Goal: Check status: Check status

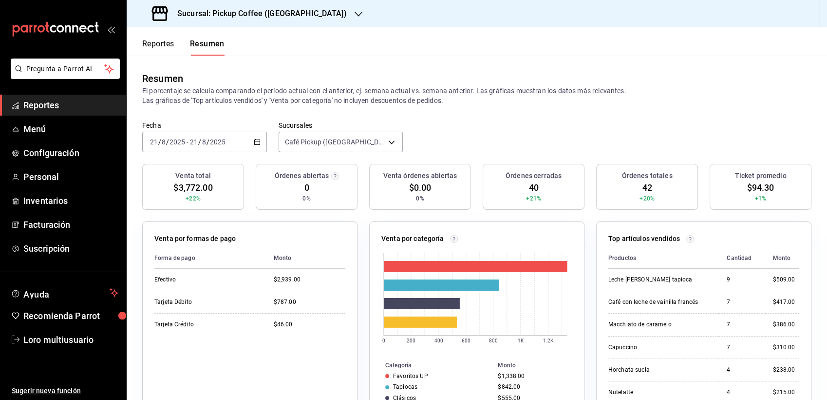
click at [210, 143] on input "2025" at bounding box center [218, 142] width 17 height 8
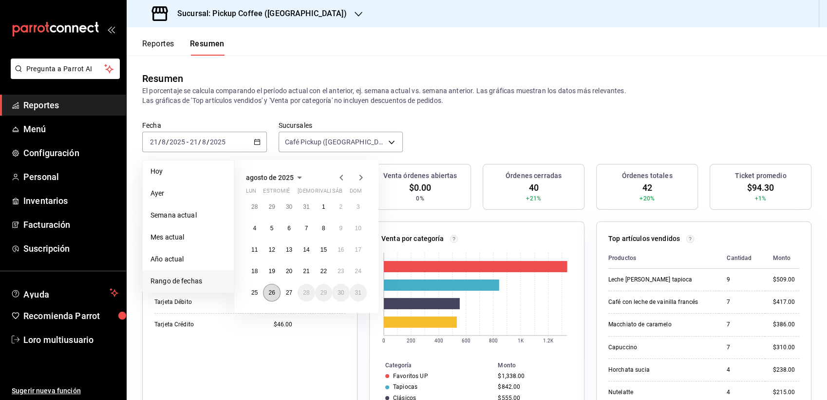
click at [269, 284] on button "26" at bounding box center [271, 293] width 17 height 18
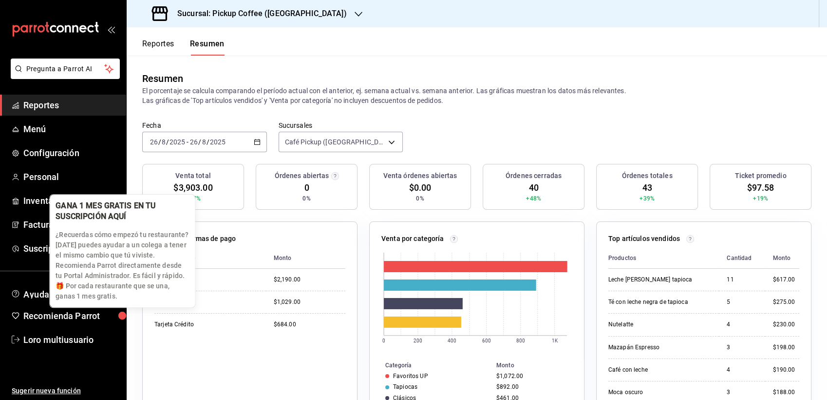
click at [131, 323] on div "button" at bounding box center [123, 315] width 16 height 16
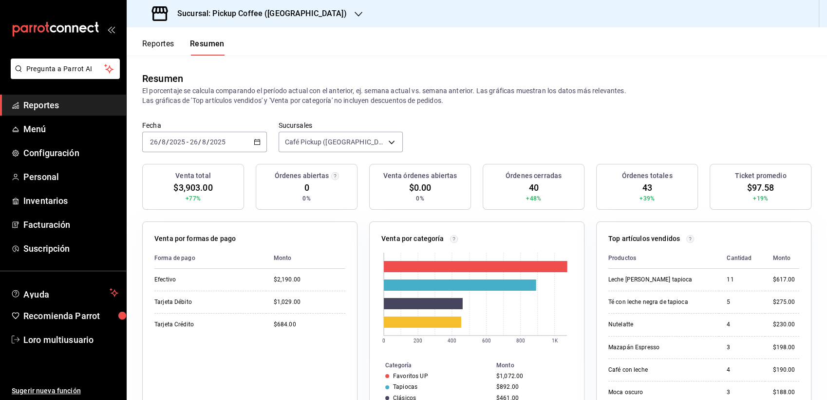
click at [278, 21] on div "Sucursal: Pickup Coffee ([GEOGRAPHIC_DATA])" at bounding box center [250, 13] width 232 height 27
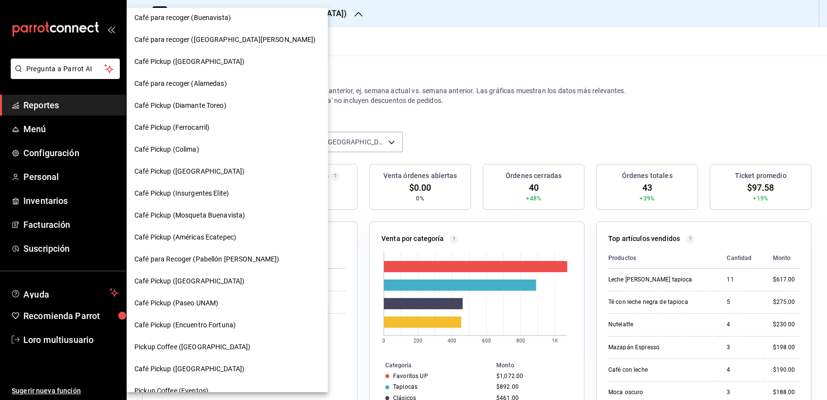
scroll to position [457, 0]
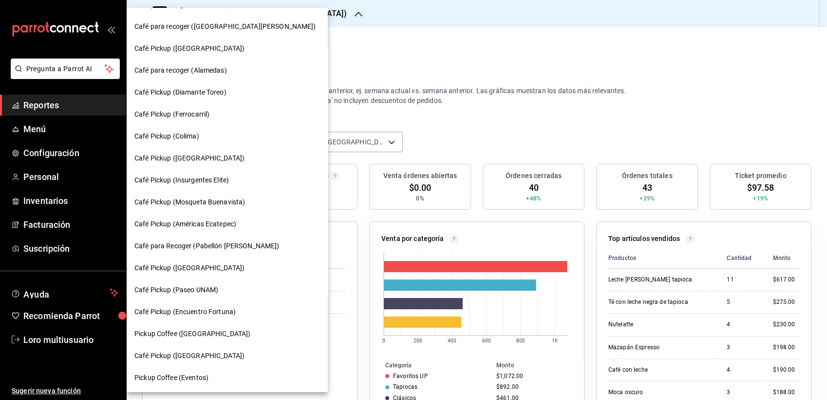
click at [215, 333] on div "Pickup Coffee ([GEOGRAPHIC_DATA])" at bounding box center [227, 333] width 186 height 10
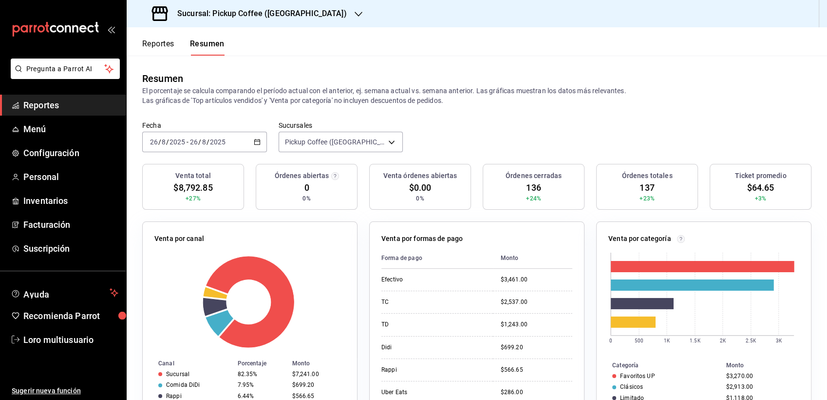
click at [223, 148] on div "[DATE] [DATE] - [DATE] [DATE]" at bounding box center [204, 142] width 125 height 20
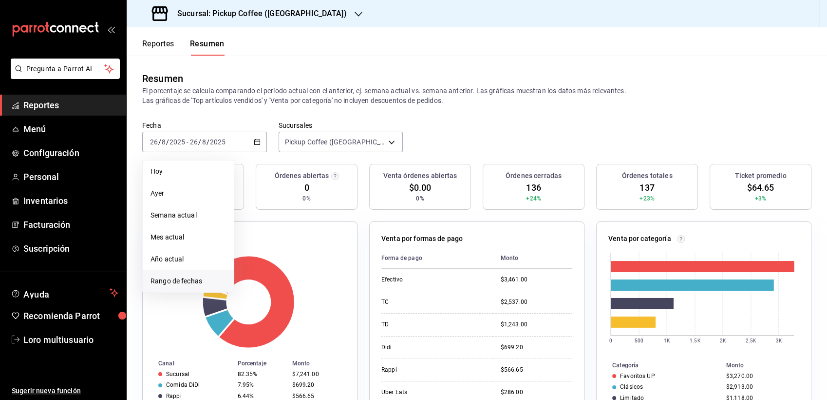
click at [179, 274] on li "Rango de fechas" at bounding box center [188, 281] width 91 height 22
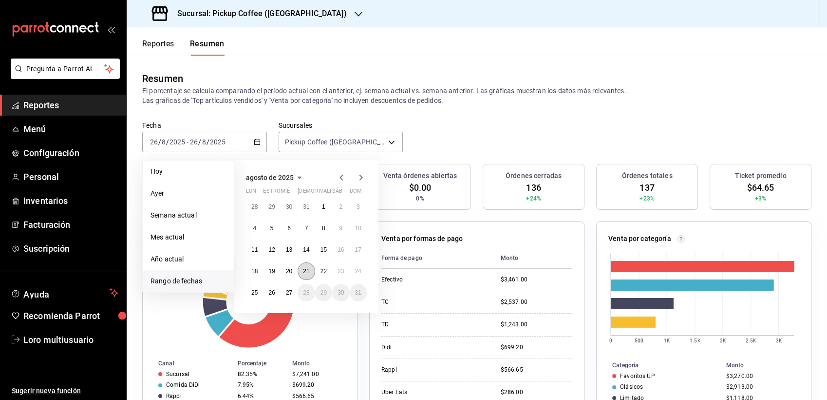
click at [305, 270] on abbr "21" at bounding box center [306, 271] width 6 height 7
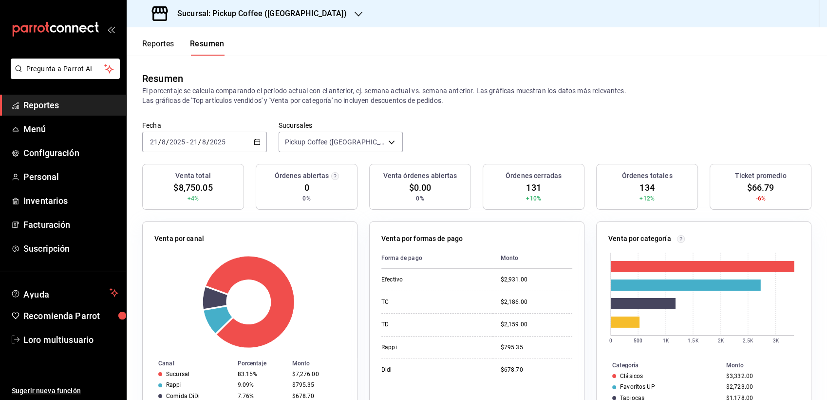
click at [214, 140] on input "2025" at bounding box center [218, 142] width 17 height 8
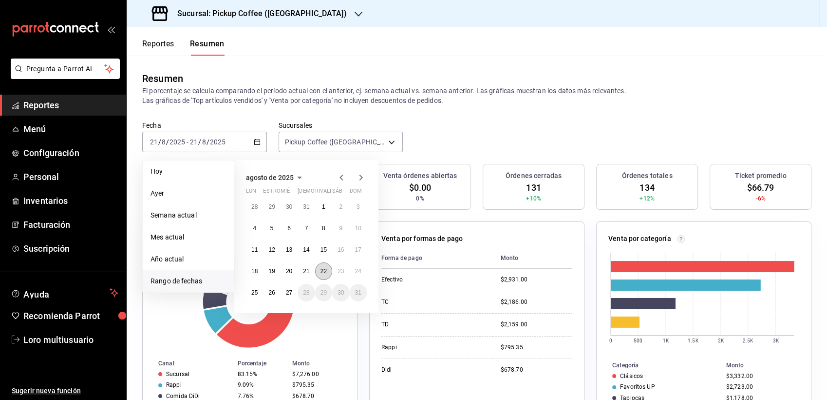
click at [327, 268] on button "22" at bounding box center [323, 271] width 17 height 18
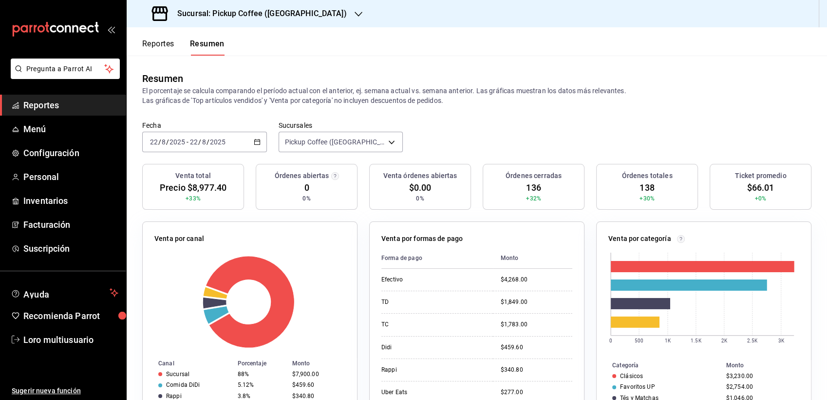
click at [226, 148] on div "[DATE] [DATE] - [DATE] [DATE]" at bounding box center [204, 142] width 125 height 20
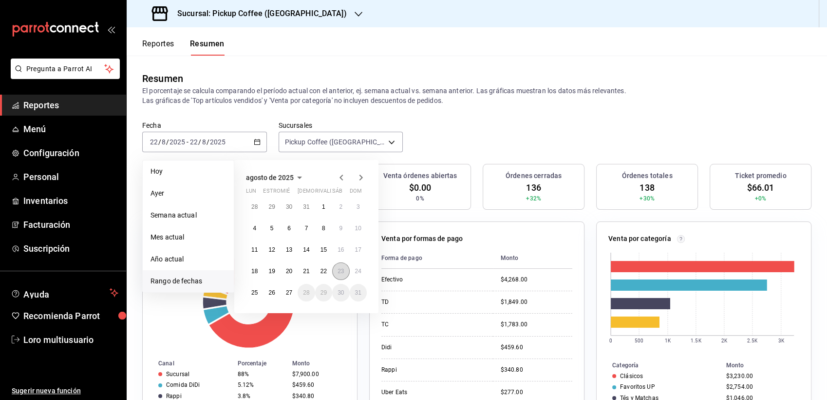
click at [339, 271] on abbr "23" at bounding box center [341, 271] width 6 height 7
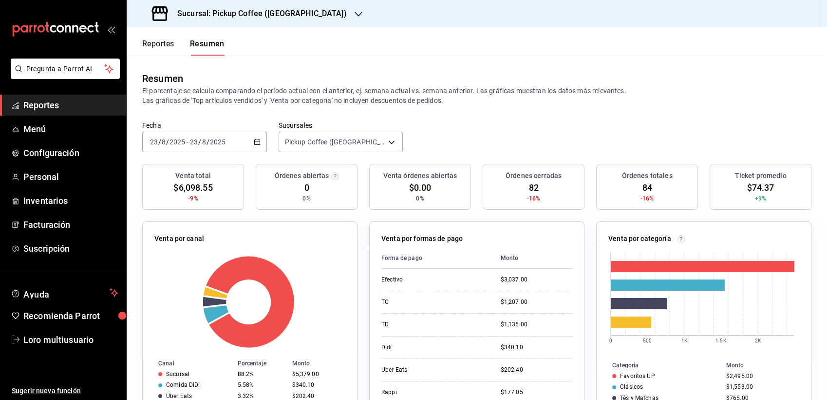
click at [212, 149] on div "[DATE] [DATE] - [DATE] [DATE]" at bounding box center [204, 142] width 125 height 20
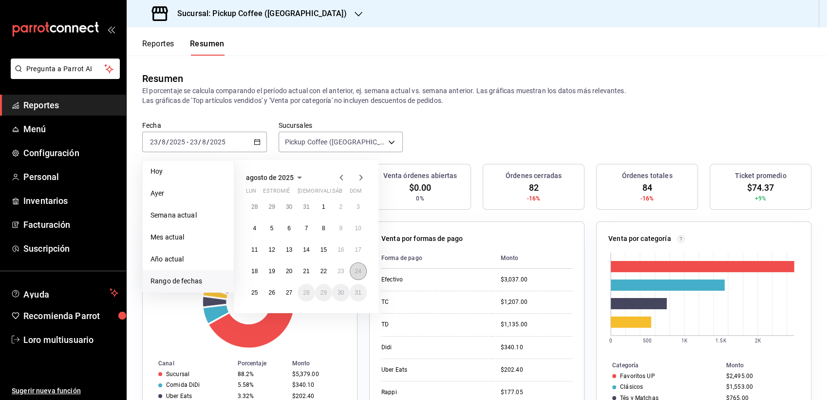
click at [355, 272] on abbr "24" at bounding box center [358, 271] width 6 height 7
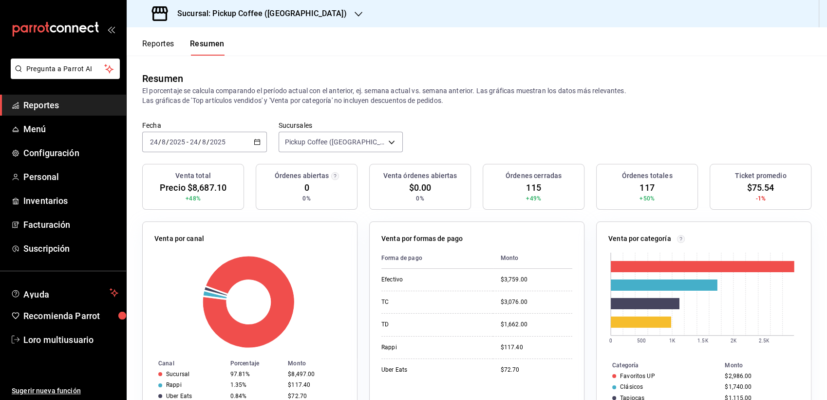
click at [168, 149] on div "[DATE] [DATE] - [DATE] [DATE]" at bounding box center [204, 142] width 125 height 20
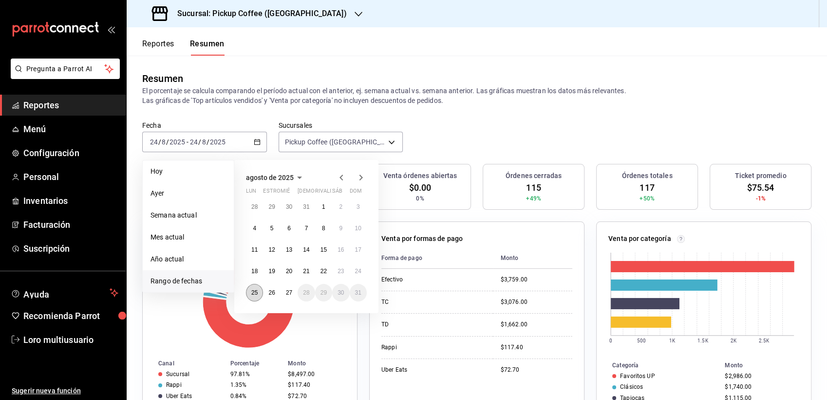
click at [255, 289] on abbr "25" at bounding box center [254, 292] width 6 height 7
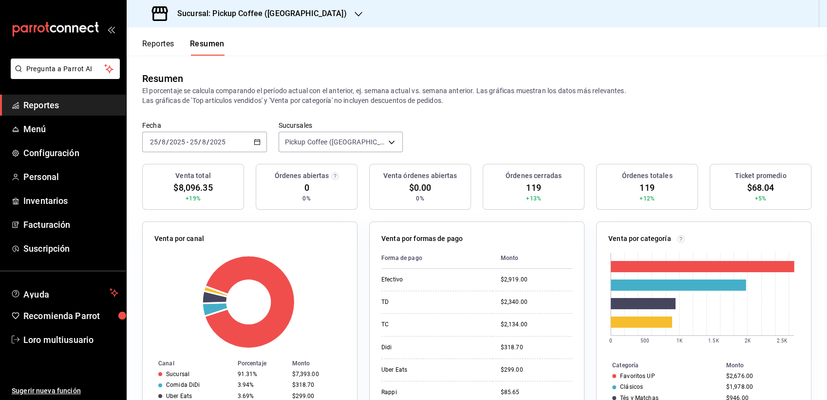
click at [207, 136] on div "[DATE] [DATE] - [DATE] [DATE]" at bounding box center [204, 142] width 125 height 20
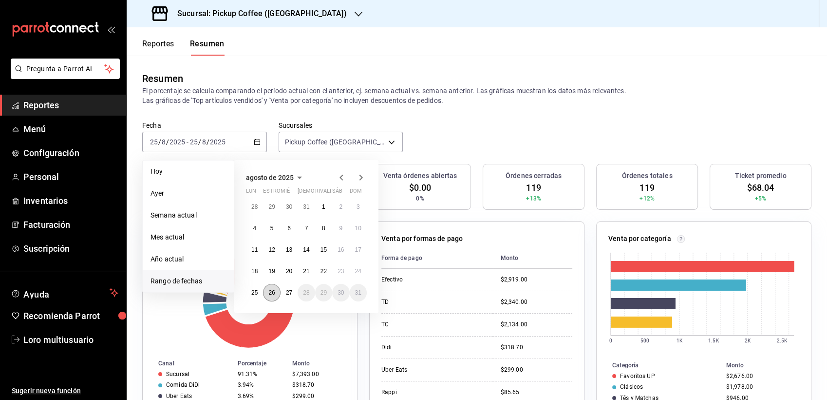
click at [271, 296] on button "26" at bounding box center [271, 293] width 17 height 18
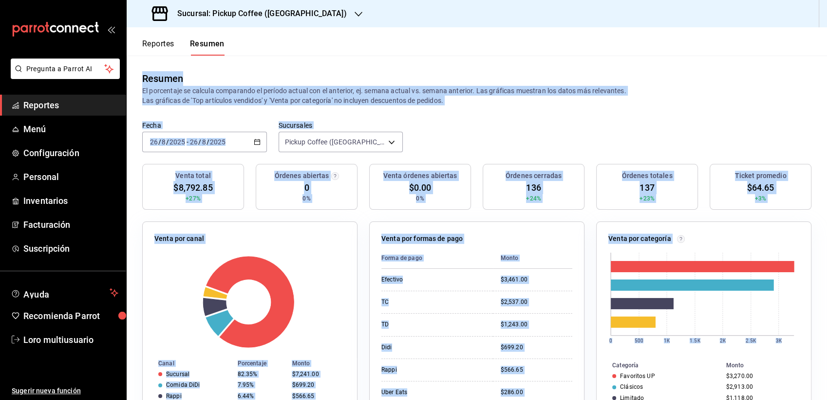
drag, startPoint x: 594, startPoint y: 323, endPoint x: 590, endPoint y: 2, distance: 321.1
click at [590, 2] on div "Sucursal: Pickup Coffee ([GEOGRAPHIC_DATA]) Reportes Resumen Resumen El porcent…" at bounding box center [477, 200] width 701 height 400
click at [278, 30] on header "Reportes Resumen" at bounding box center [477, 41] width 701 height 28
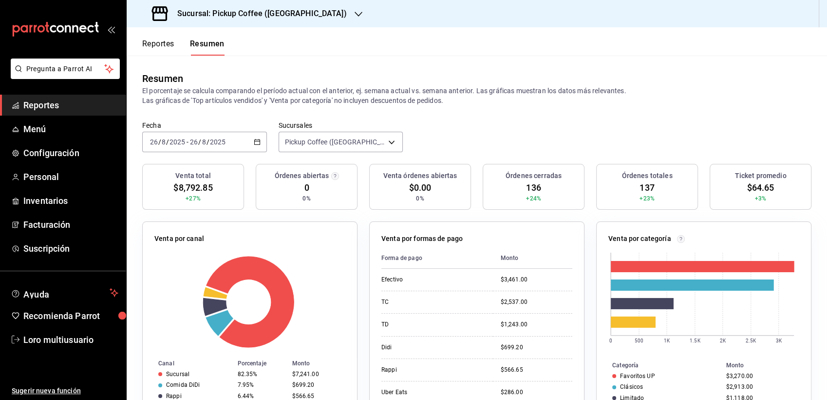
click at [228, 142] on div "[DATE] [DATE] - [DATE] [DATE]" at bounding box center [204, 142] width 125 height 20
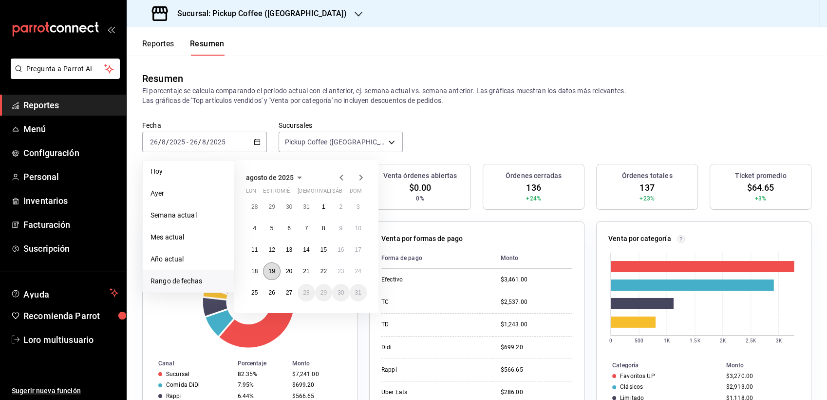
click at [270, 275] on button "19" at bounding box center [271, 271] width 17 height 18
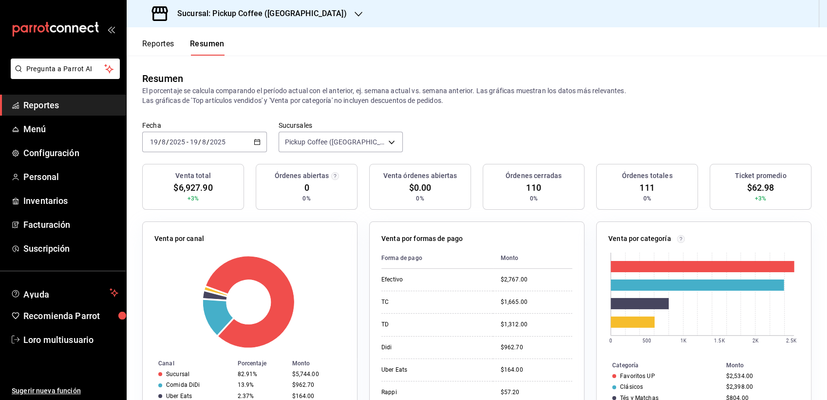
click at [207, 138] on span "/" at bounding box center [208, 142] width 3 height 8
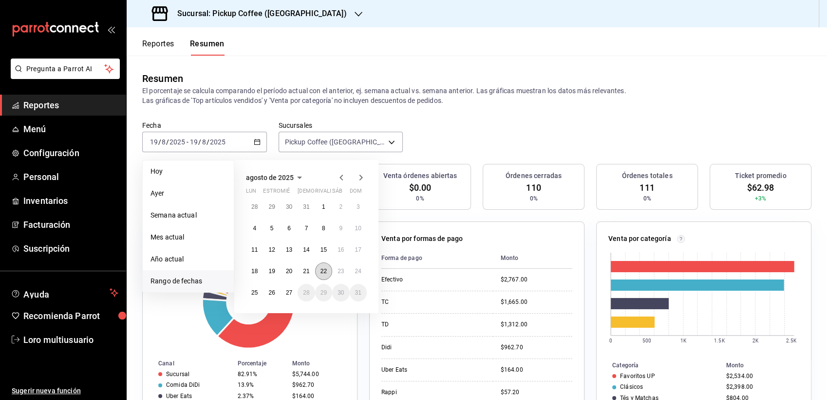
click at [325, 273] on abbr "22" at bounding box center [324, 271] width 6 height 7
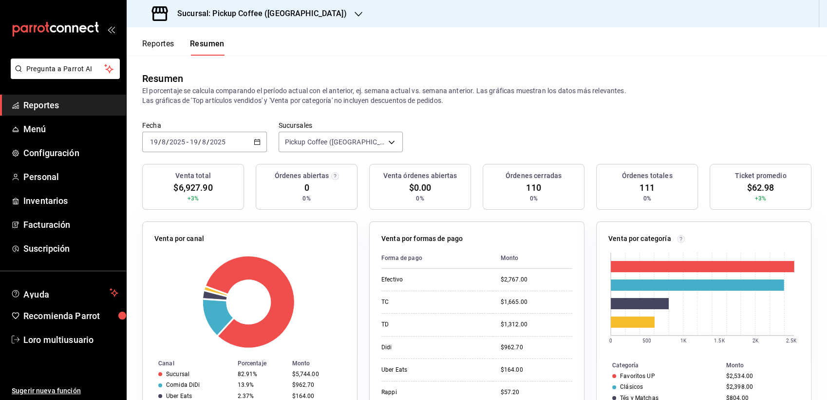
click at [375, 46] on header "Reportes Resumen" at bounding box center [477, 41] width 701 height 28
click at [186, 142] on div "[DATE] [DATE]" at bounding box center [168, 142] width 38 height 8
click at [456, 93] on p "El porcentaje se calcula comparando el período actual con el anterior, ej. sema…" at bounding box center [477, 95] width 670 height 19
